Goal: Answer question/provide support: Share knowledge or assist other users

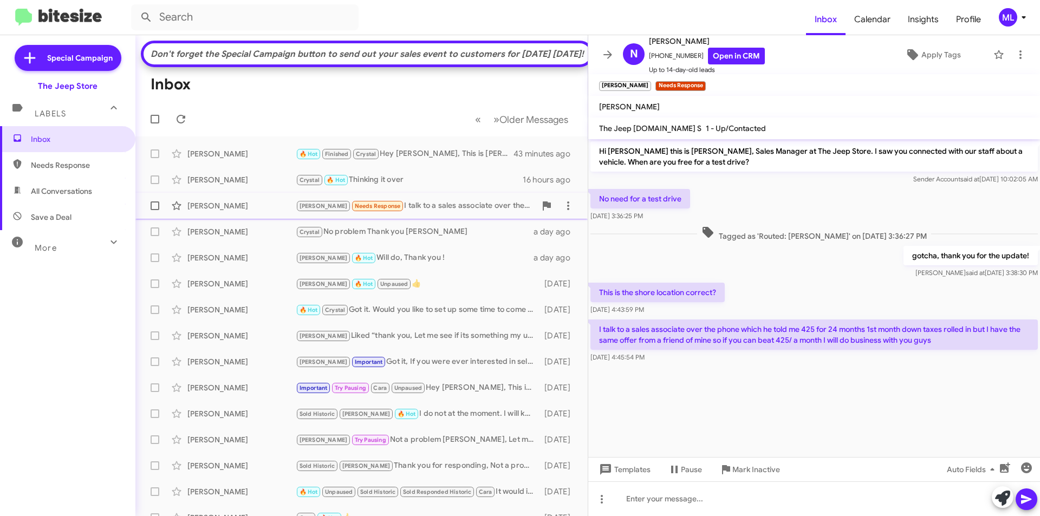
click at [404, 212] on div "[PERSON_NAME] Needs Response I talk to a sales associate over the phone which h…" at bounding box center [416, 206] width 240 height 12
drag, startPoint x: 690, startPoint y: 57, endPoint x: 656, endPoint y: 60, distance: 34.2
click at [656, 60] on span "[PHONE_NUMBER] Open in CRM" at bounding box center [707, 56] width 116 height 17
copy span "9293486865"
click at [932, 61] on span "Apply Tags" at bounding box center [941, 54] width 40 height 19
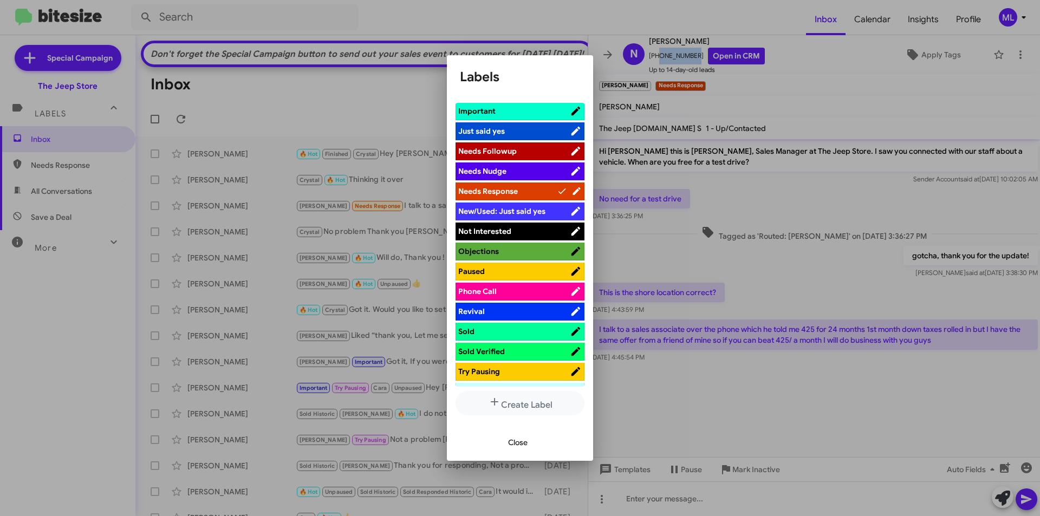
scroll to position [325, 0]
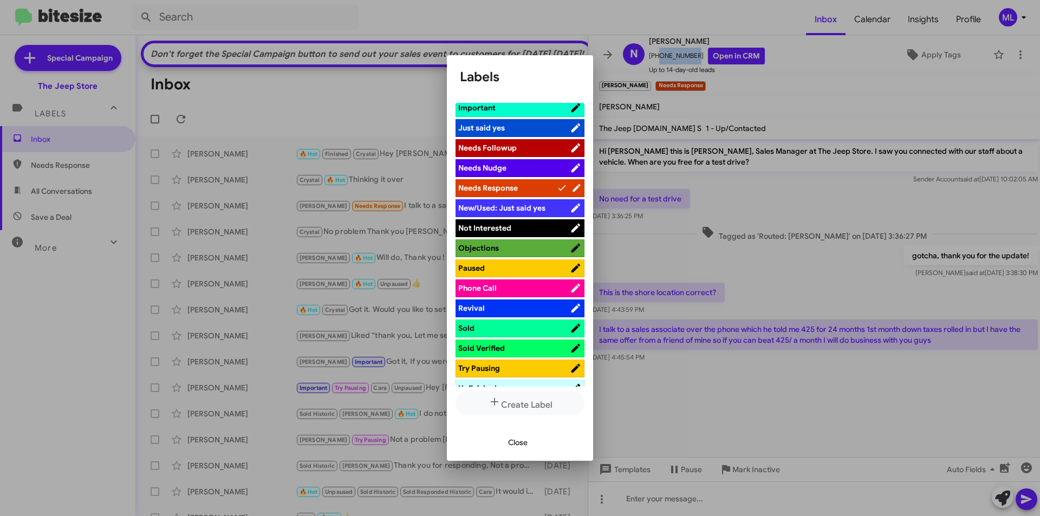
click at [506, 225] on span "Not Interested" at bounding box center [484, 228] width 53 height 10
click at [522, 443] on span "Close" at bounding box center [517, 442] width 19 height 19
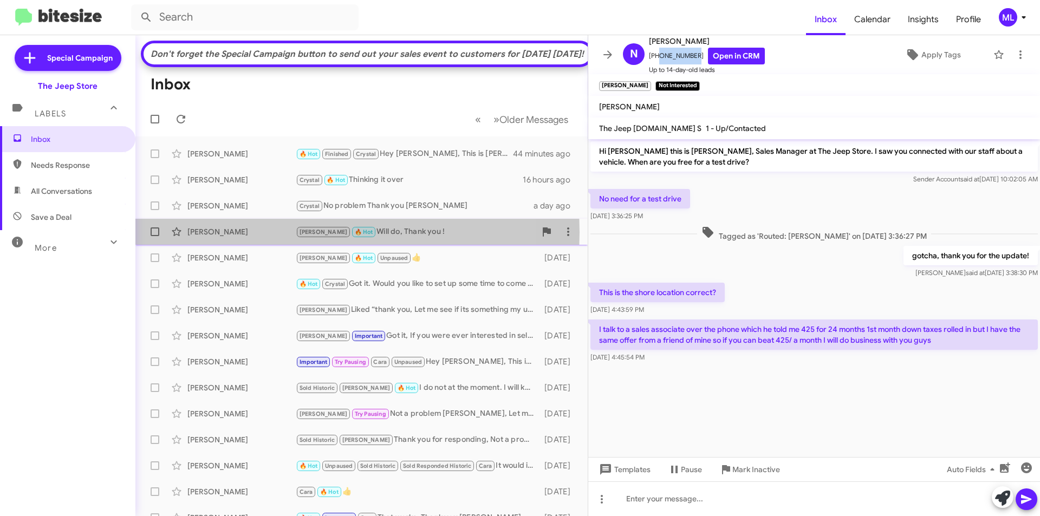
click at [213, 237] on div "Lucille Wallgren" at bounding box center [241, 231] width 108 height 11
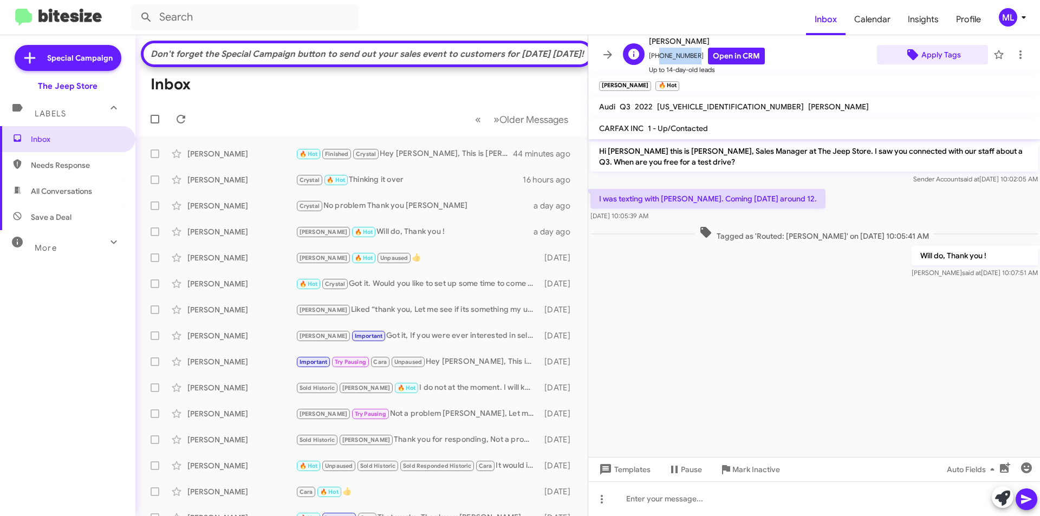
click at [945, 54] on span "Apply Tags" at bounding box center [941, 54] width 40 height 19
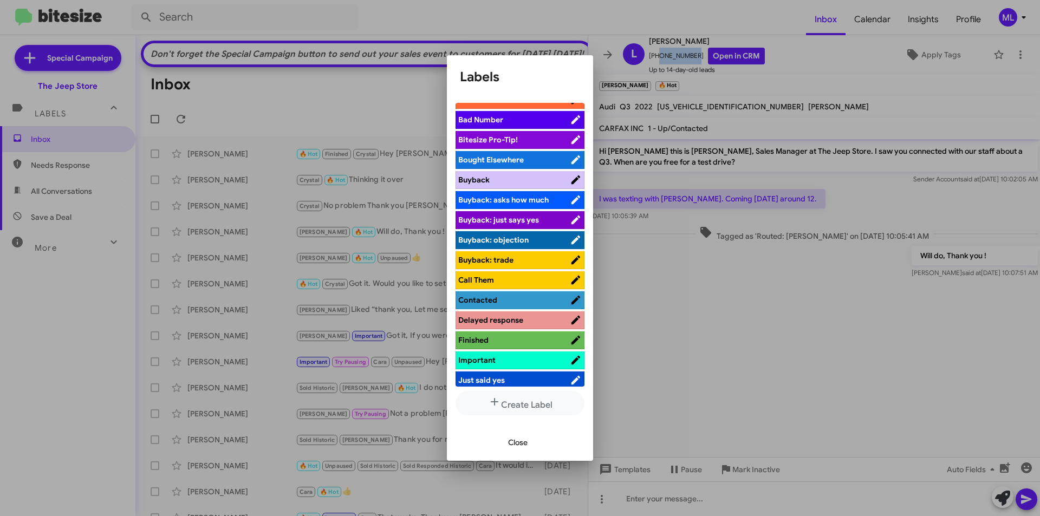
scroll to position [217, 0]
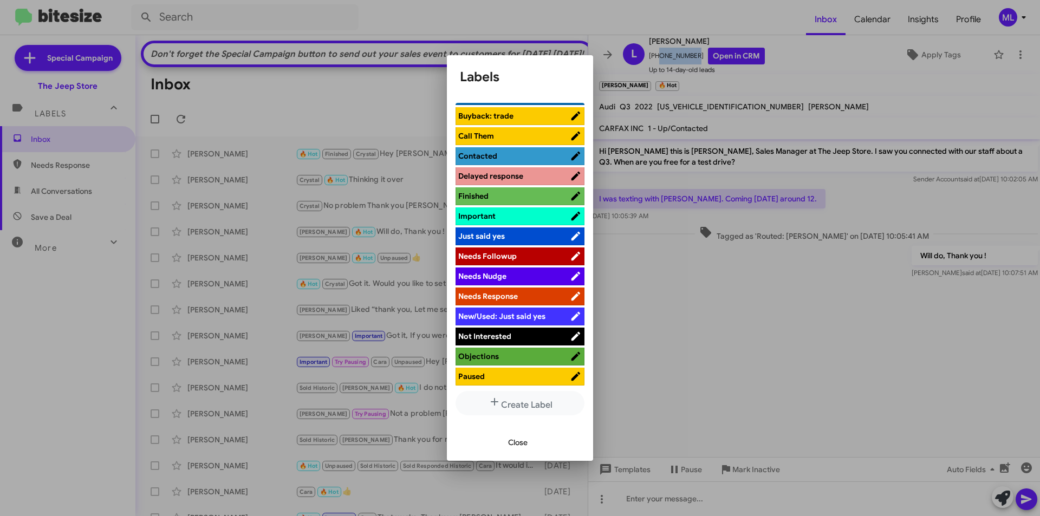
click at [521, 335] on span "Not Interested" at bounding box center [514, 336] width 112 height 11
click at [529, 445] on button "Close" at bounding box center [517, 442] width 37 height 19
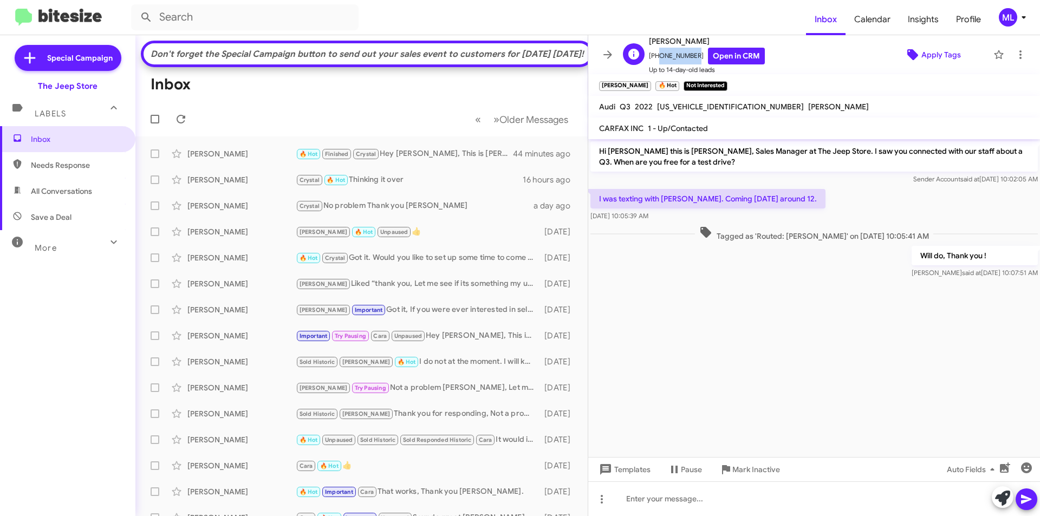
click at [921, 54] on span "Apply Tags" at bounding box center [941, 54] width 40 height 19
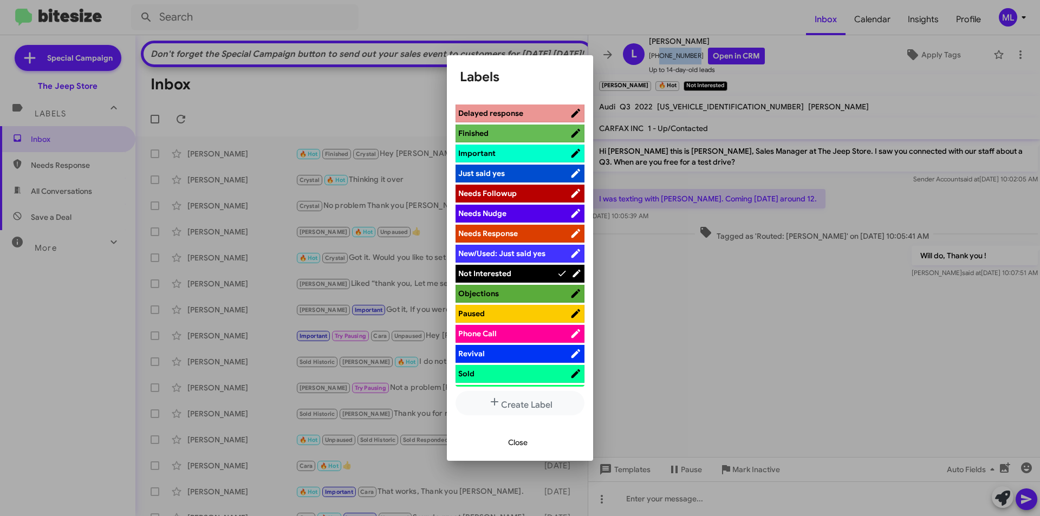
scroll to position [325, 0]
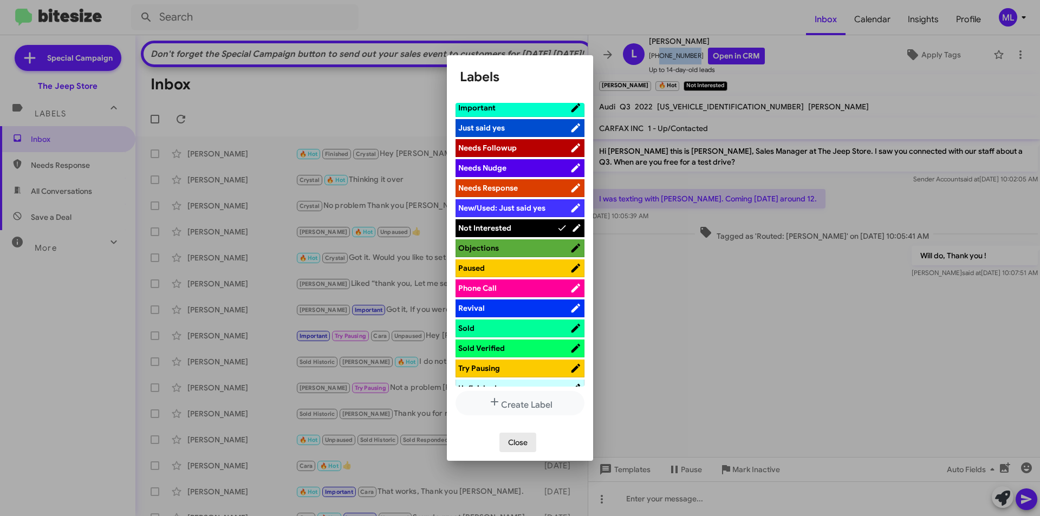
click at [512, 445] on span "Close" at bounding box center [517, 442] width 19 height 19
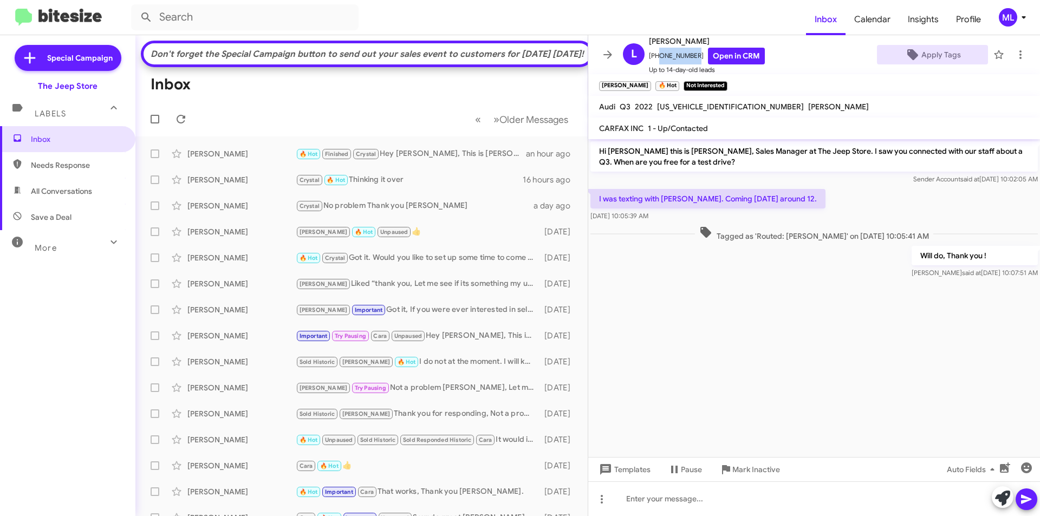
click at [59, 221] on span "Save a Deal" at bounding box center [51, 217] width 41 height 11
type input "in:not-interested"
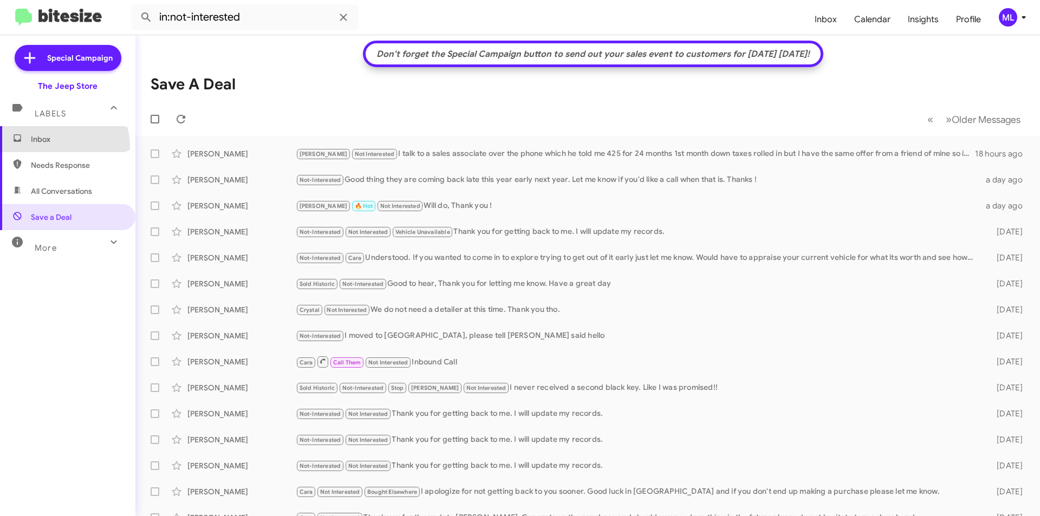
click at [53, 147] on span "Inbox" at bounding box center [67, 139] width 135 height 26
